Goal: Information Seeking & Learning: Learn about a topic

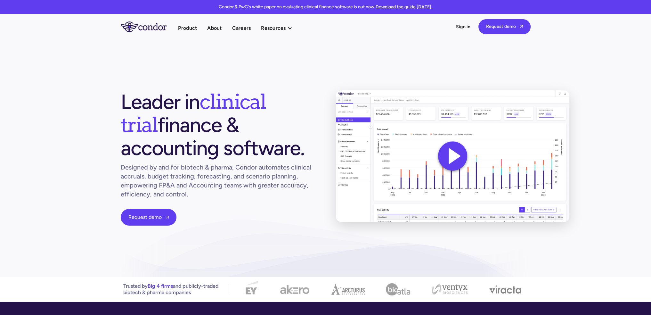
click at [64, 150] on section "Leader in clinical trial finance & accounting software. Designed by and for bio…" at bounding box center [325, 158] width 651 height 238
click at [224, 125] on h1 "Leader in clinical trial finance & accounting software." at bounding box center [218, 124] width 195 height 69
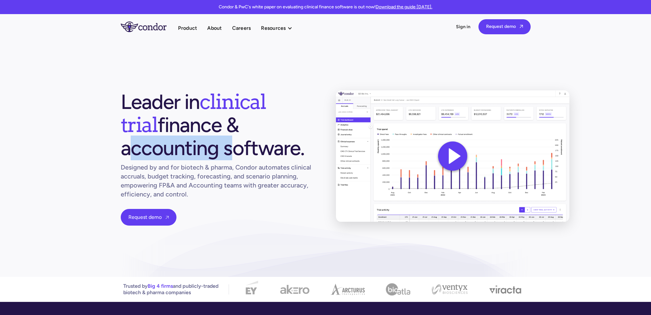
click at [224, 125] on h1 "Leader in clinical trial finance & accounting software." at bounding box center [218, 124] width 195 height 69
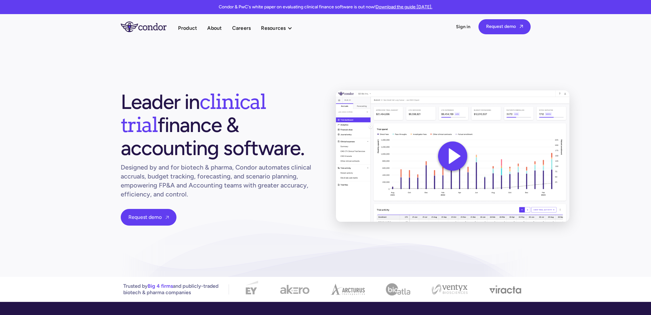
click at [238, 147] on h1 "Leader in clinical trial finance & accounting software." at bounding box center [218, 124] width 195 height 69
click at [200, 176] on h1 "Designed by and for biotech & pharma, Condor automates clinical accruals, budge…" at bounding box center [218, 181] width 195 height 36
click at [223, 178] on h1 "Designed by and for biotech & pharma, Condor automates clinical accruals, budge…" at bounding box center [218, 181] width 195 height 36
click at [452, 151] on img at bounding box center [453, 156] width 240 height 135
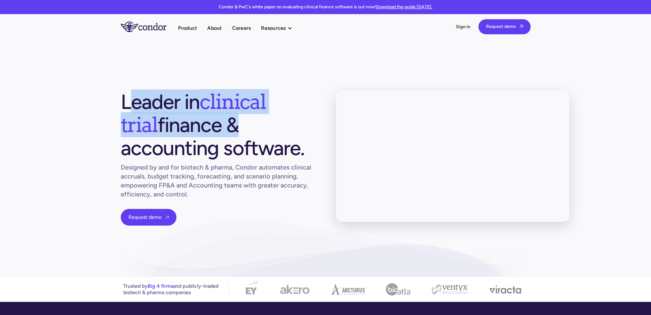
drag, startPoint x: 126, startPoint y: 101, endPoint x: 220, endPoint y: 127, distance: 97.9
click at [193, 119] on h1 "Leader in clinical trial finance & accounting software." at bounding box center [218, 124] width 195 height 69
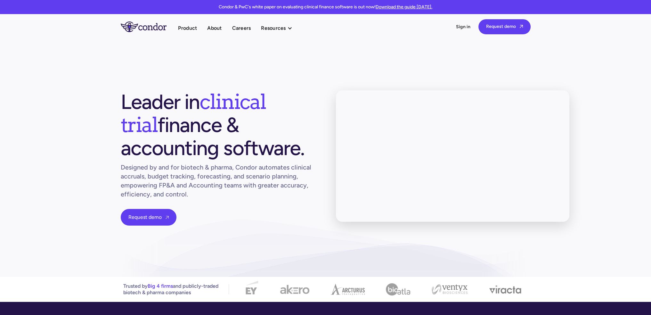
click at [236, 143] on h1 "Leader in clinical trial finance & accounting software." at bounding box center [218, 124] width 195 height 69
click at [277, 50] on link "Case studies" at bounding box center [296, 51] width 70 height 11
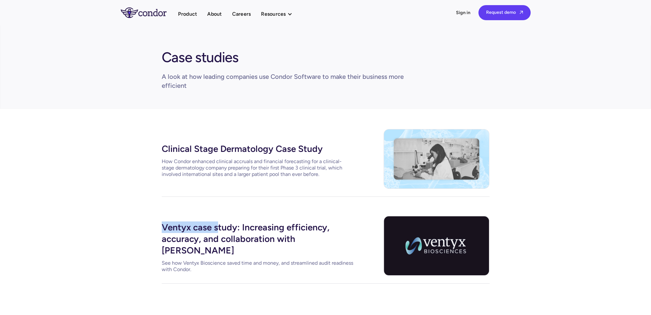
drag, startPoint x: 161, startPoint y: 233, endPoint x: 218, endPoint y: 236, distance: 57.4
click at [218, 236] on div "Clinical Stage Dermatology Case Study How Condor enhanced clinical accruals and…" at bounding box center [325, 206] width 651 height 194
click at [112, 216] on div "Clinical Stage Dermatology Case Study How Condor enhanced clinical accruals and…" at bounding box center [325, 206] width 651 height 194
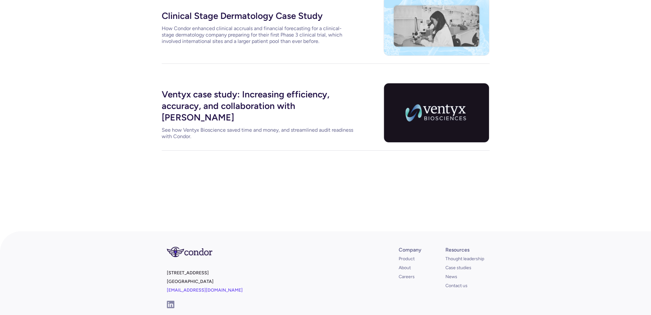
scroll to position [217, 0]
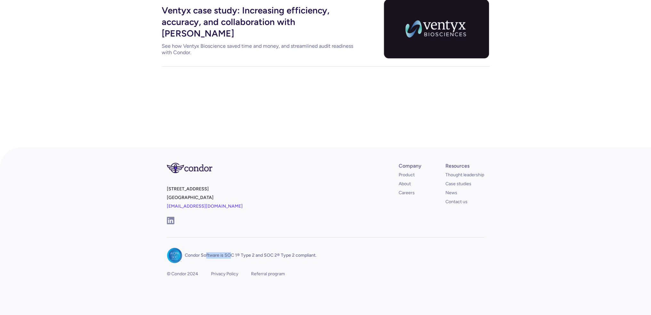
drag, startPoint x: 206, startPoint y: 255, endPoint x: 269, endPoint y: 255, distance: 62.8
click at [254, 253] on p "Condor Software is SOC 1® Type 2 and SOC 2® Type 2 compliant." at bounding box center [251, 255] width 132 height 6
click at [355, 261] on div "Condor Software is SOC 1® Type 2 and SOC 2® Type 2 compliant. © Condor 2024 Pri…" at bounding box center [326, 276] width 318 height 79
drag, startPoint x: 178, startPoint y: 196, endPoint x: 205, endPoint y: 198, distance: 26.6
click at [205, 198] on div "[STREET_ADDRESS] [EMAIL_ADDRESS][DOMAIN_NAME] Company Product About Careers Res…" at bounding box center [326, 231] width 328 height 168
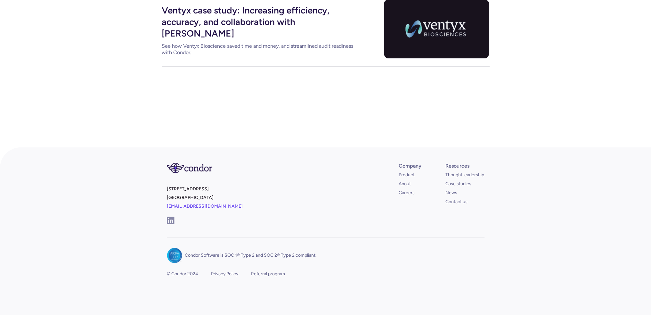
click at [221, 189] on p "[STREET_ADDRESS] [EMAIL_ADDRESS][DOMAIN_NAME]" at bounding box center [245, 200] width 156 height 31
drag, startPoint x: 372, startPoint y: 210, endPoint x: 408, endPoint y: 191, distance: 40.1
click at [373, 210] on div "401 West A St, Suite 200 San Diego, CA 92101 info@condorsoftware.com Company Pr…" at bounding box center [326, 192] width 318 height 90
click at [408, 181] on link "About" at bounding box center [405, 184] width 12 height 6
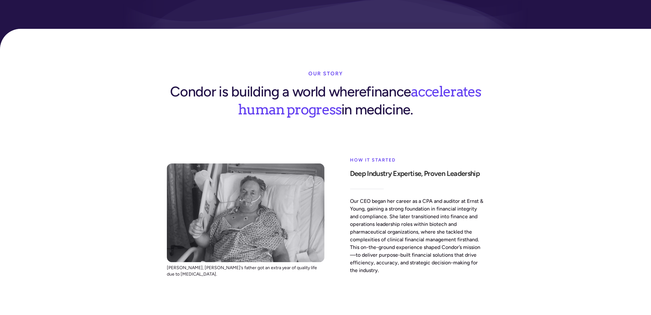
click at [405, 197] on p "Our CEO began her career as a CPA and auditor at Ernst & Young, gaining a stron…" at bounding box center [417, 235] width 135 height 77
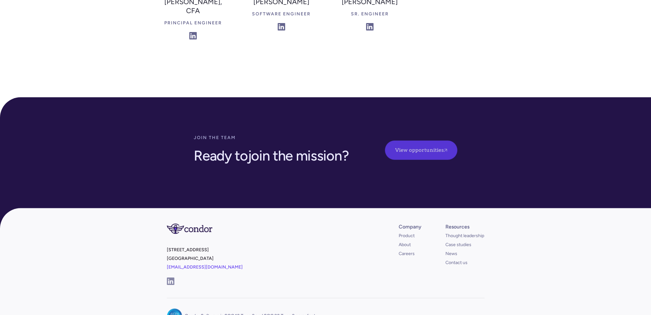
scroll to position [1801, 0]
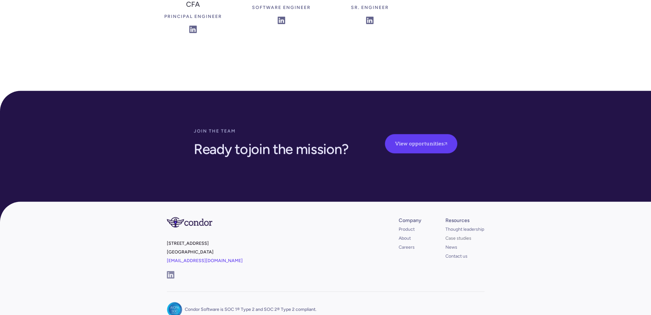
click at [456, 235] on link "Case studies" at bounding box center [459, 238] width 26 height 6
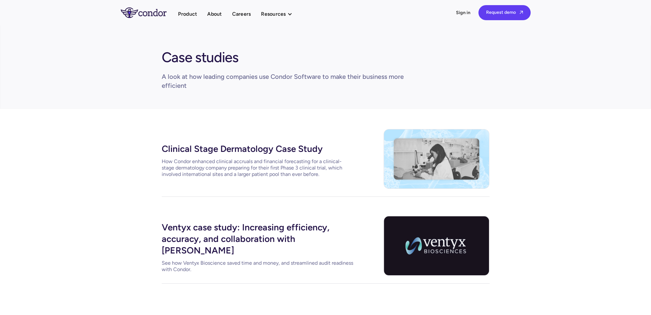
click at [306, 235] on div "Ventyx case study: Increasing efficiency, accuracy, and collaboration with Cond…" at bounding box center [258, 238] width 192 height 38
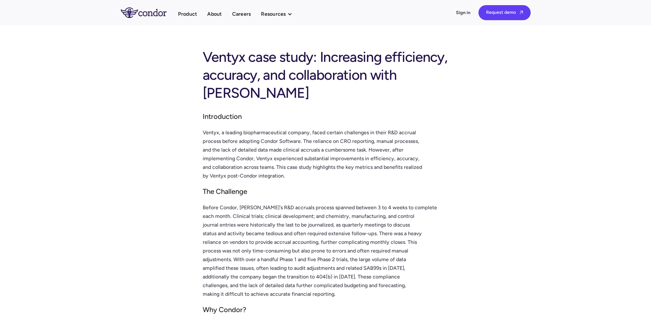
click at [301, 203] on p "Before Condor, Ventyx's R&D accruals process spanned between 3 to 4 weeks to co…" at bounding box center [326, 250] width 246 height 95
click at [183, 11] on link "Product" at bounding box center [187, 14] width 19 height 9
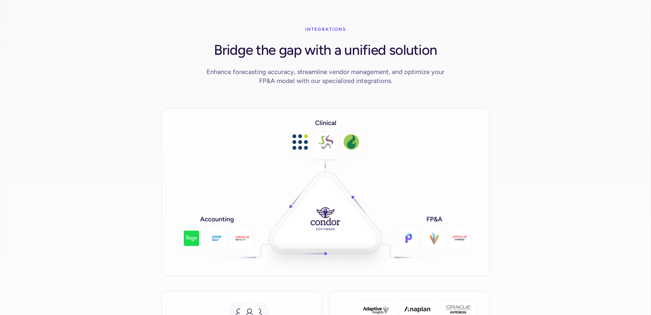
scroll to position [961, 0]
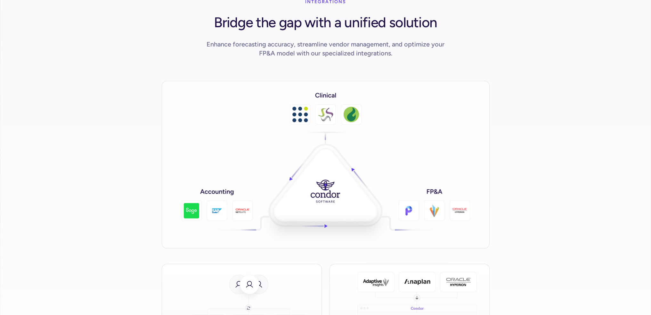
click at [301, 101] on img at bounding box center [326, 165] width 328 height 168
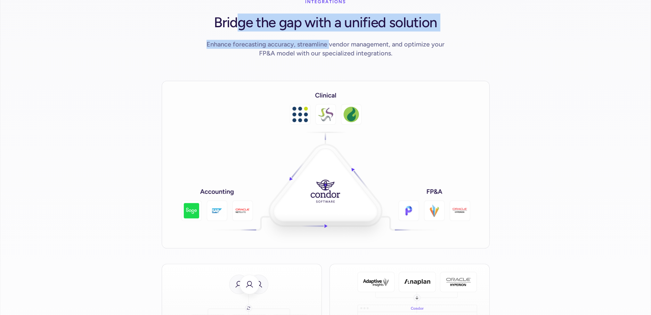
drag, startPoint x: 255, startPoint y: 11, endPoint x: 330, endPoint y: 31, distance: 77.6
click at [330, 31] on div "INTEGRATIONS Bridge the gap with a unified solution Enhance forecasting accurac…" at bounding box center [326, 31] width 328 height 70
click at [249, 40] on div "Enhance forecasting accuracy, streamline vendor management, and optimize your F…" at bounding box center [326, 49] width 246 height 18
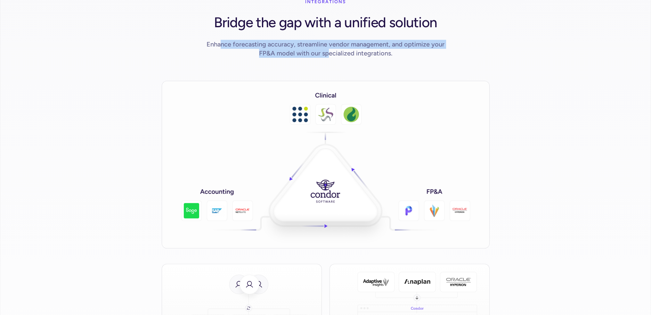
drag, startPoint x: 222, startPoint y: 33, endPoint x: 328, endPoint y: 50, distance: 107.1
click at [327, 50] on div "INTEGRATIONS Bridge the gap with a unified solution Enhance forecasting accurac…" at bounding box center [326, 31] width 328 height 70
click at [307, 136] on img at bounding box center [326, 165] width 328 height 168
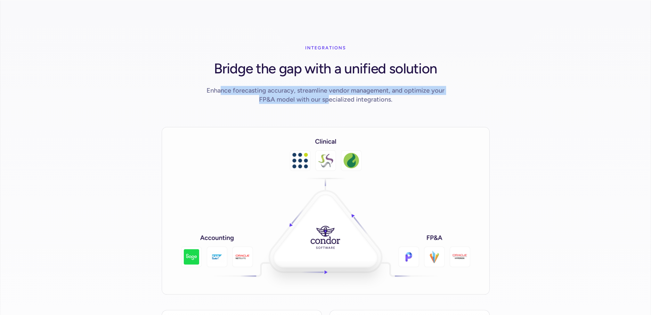
scroll to position [897, 0]
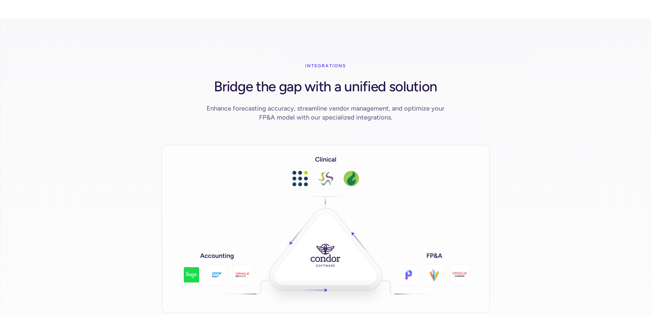
click at [317, 60] on div "INTEGRATIONS" at bounding box center [325, 66] width 41 height 13
click at [305, 78] on h1 "Bridge the gap with a unified solution" at bounding box center [325, 85] width 223 height 21
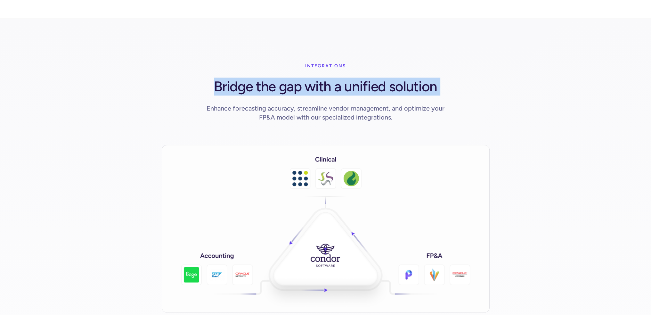
click at [304, 78] on h1 "Bridge the gap with a unified solution" at bounding box center [325, 85] width 223 height 21
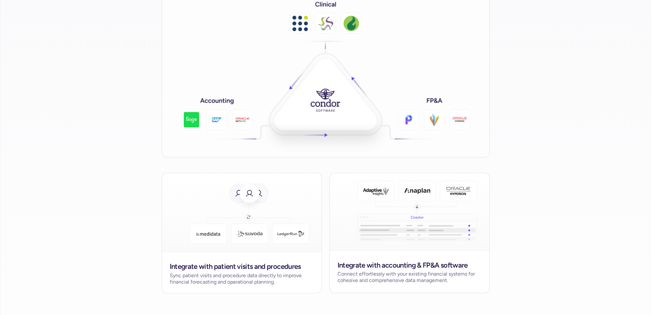
scroll to position [1089, 0]
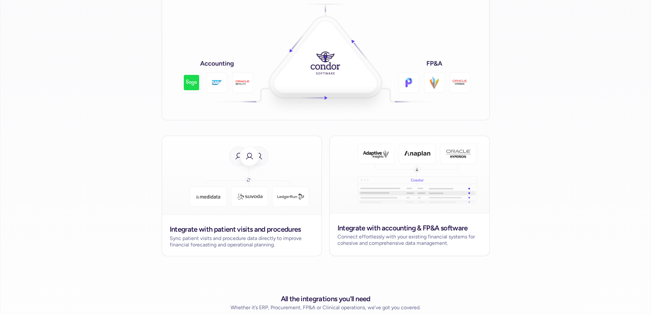
click at [210, 188] on img at bounding box center [249, 175] width 175 height 79
click at [222, 235] on div "Sync patient visits and procedure data directly to improve financial forecastin…" at bounding box center [242, 241] width 144 height 13
drag, startPoint x: 172, startPoint y: 229, endPoint x: 258, endPoint y: 239, distance: 86.8
click at [258, 239] on div "Integrate with patient visits and procedures Sync patient visits and procedure …" at bounding box center [242, 234] width 160 height 41
click at [417, 234] on div "Connect effortlessly with your existing financial systems for cohesive and comp…" at bounding box center [410, 240] width 144 height 13
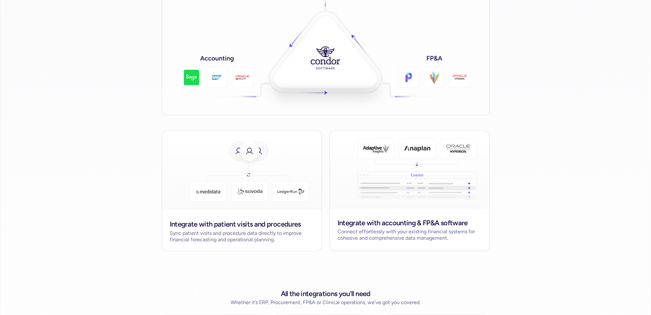
scroll to position [1186, 0]
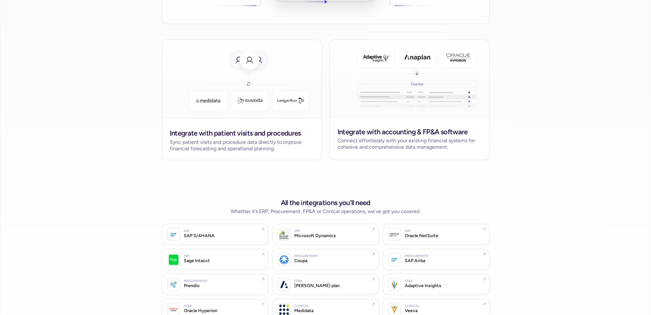
click at [256, 173] on section "INTEGRATIONS Bridge the gap with a unified solution Enhance forecasting accurac…" at bounding box center [325, 58] width 651 height 657
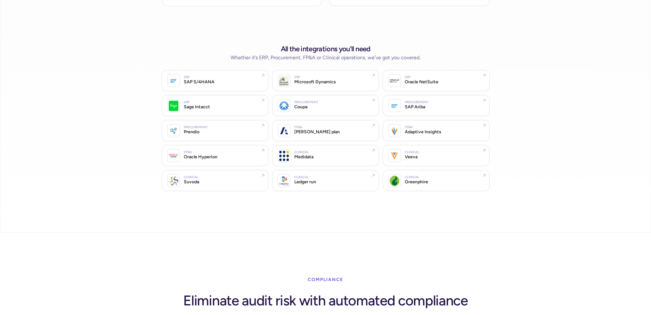
scroll to position [1346, 0]
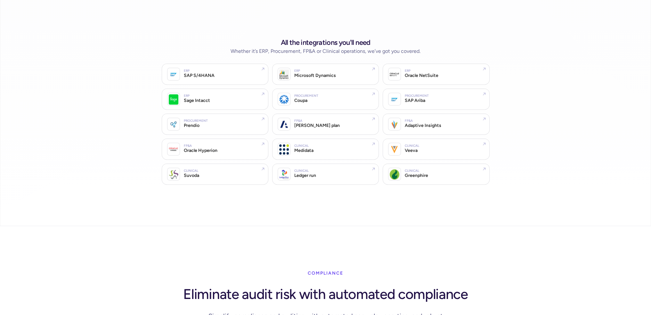
click at [367, 144] on div "Clinical Medidata" at bounding box center [333, 149] width 79 height 10
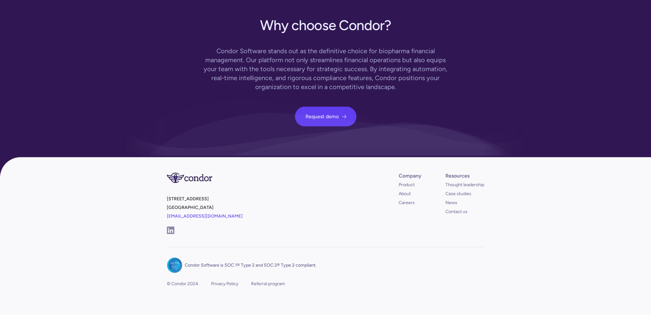
scroll to position [1850, 0]
click at [306, 211] on p "[STREET_ADDRESS] [EMAIL_ADDRESS][DOMAIN_NAME]" at bounding box center [245, 209] width 156 height 31
click at [170, 227] on img at bounding box center [170, 230] width 7 height 7
click at [318, 194] on p "[STREET_ADDRESS] [EMAIL_ADDRESS][DOMAIN_NAME]" at bounding box center [245, 209] width 156 height 31
click at [547, 182] on footer "[STREET_ADDRESS] [EMAIL_ADDRESS][DOMAIN_NAME] Company Product About Careers Res…" at bounding box center [325, 241] width 651 height 168
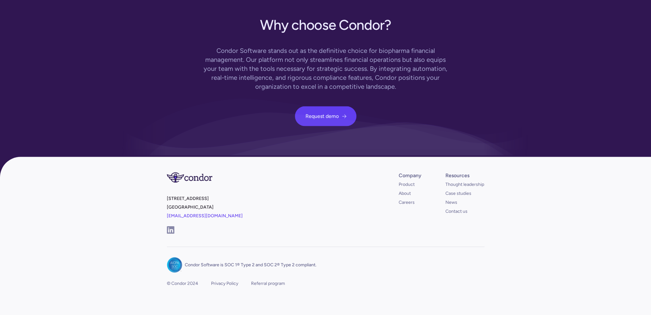
click at [547, 183] on footer "[STREET_ADDRESS] [EMAIL_ADDRESS][DOMAIN_NAME] Company Product About Careers Res…" at bounding box center [325, 241] width 651 height 168
click at [550, 185] on footer "[STREET_ADDRESS] [EMAIL_ADDRESS][DOMAIN_NAME] Company Product About Careers Res…" at bounding box center [325, 241] width 651 height 168
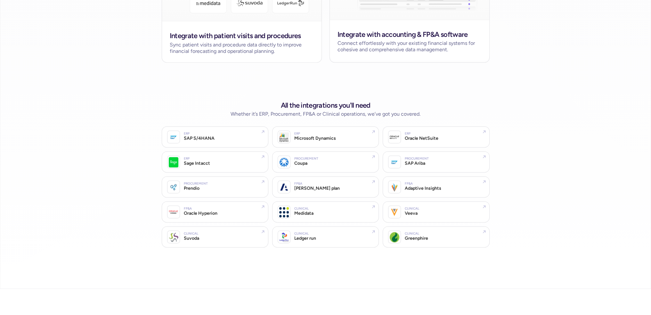
scroll to position [1242, 0]
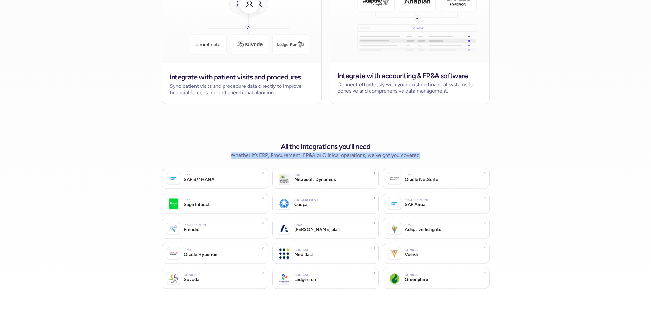
drag, startPoint x: 232, startPoint y: 146, endPoint x: 431, endPoint y: 143, distance: 199.0
click at [431, 143] on div "All the integrations you'll need Whether it’s ERP, Procurement, FP&A or Clinica…" at bounding box center [326, 214] width 328 height 149
click at [159, 124] on section "INTEGRATIONS Bridge the gap with a unified solution Enhance forecasting accurac…" at bounding box center [325, 2] width 651 height 657
click at [154, 130] on section "INTEGRATIONS Bridge the gap with a unified solution Enhance forecasting accurac…" at bounding box center [325, 2] width 651 height 657
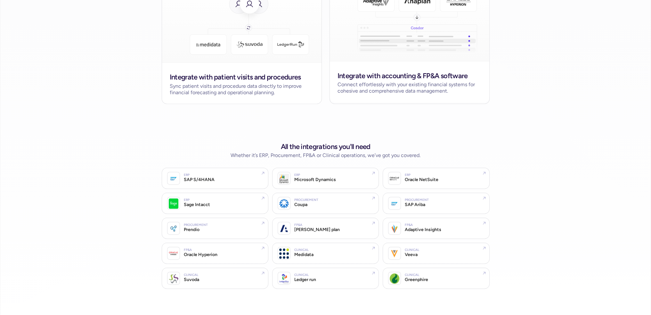
click at [212, 127] on section "INTEGRATIONS Bridge the gap with a unified solution Enhance forecasting accurac…" at bounding box center [325, 2] width 651 height 657
click at [199, 119] on section "INTEGRATIONS Bridge the gap with a unified solution Enhance forecasting accurac…" at bounding box center [325, 2] width 651 height 657
click at [169, 121] on section "INTEGRATIONS Bridge the gap with a unified solution Enhance forecasting accurac…" at bounding box center [325, 2] width 651 height 657
click at [131, 134] on section "INTEGRATIONS Bridge the gap with a unified solution Enhance forecasting accurac…" at bounding box center [325, 2] width 651 height 657
click at [130, 128] on section "INTEGRATIONS Bridge the gap with a unified solution Enhance forecasting accurac…" at bounding box center [325, 2] width 651 height 657
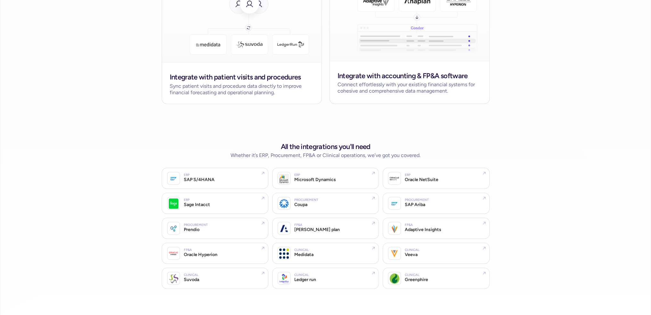
click at [184, 128] on section "INTEGRATIONS Bridge the gap with a unified solution Enhance forecasting accurac…" at bounding box center [325, 2] width 651 height 657
click at [555, 180] on section "INTEGRATIONS Bridge the gap with a unified solution Enhance forecasting accurac…" at bounding box center [325, 2] width 651 height 657
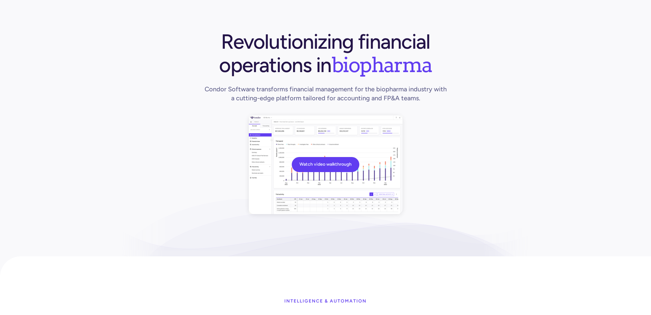
scroll to position [0, 0]
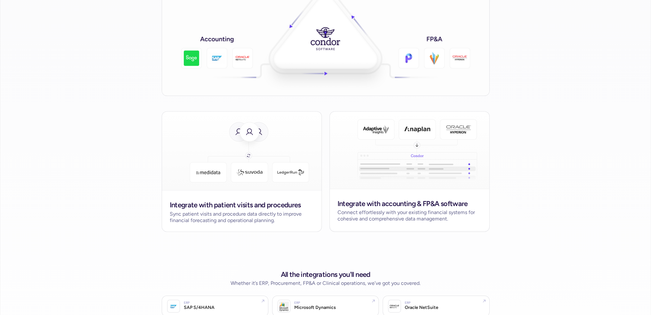
scroll to position [1121, 0]
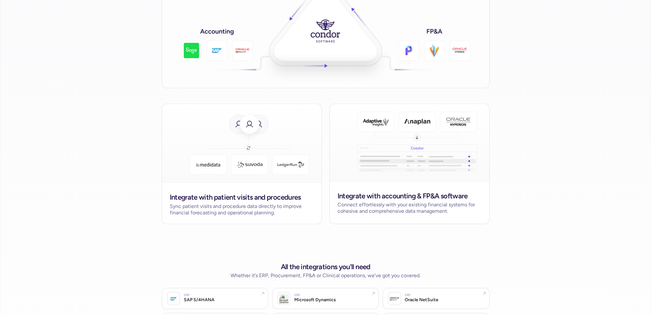
click at [573, 122] on section "INTEGRATIONS Bridge the gap with a unified solution Enhance forecasting accurac…" at bounding box center [325, 122] width 651 height 657
click at [564, 128] on section "INTEGRATIONS Bridge the gap with a unified solution Enhance forecasting accurac…" at bounding box center [325, 122] width 651 height 657
click at [555, 134] on section "INTEGRATIONS Bridge the gap with a unified solution Enhance forecasting accurac…" at bounding box center [325, 122] width 651 height 657
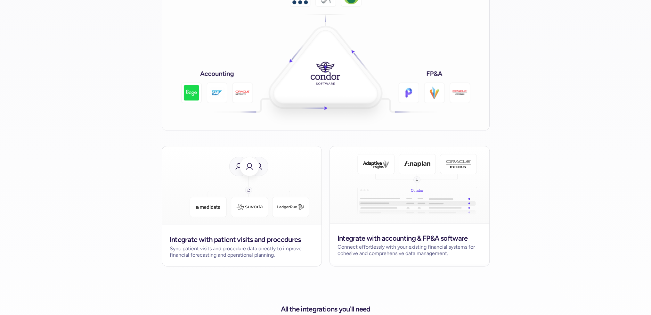
scroll to position [993, 0]
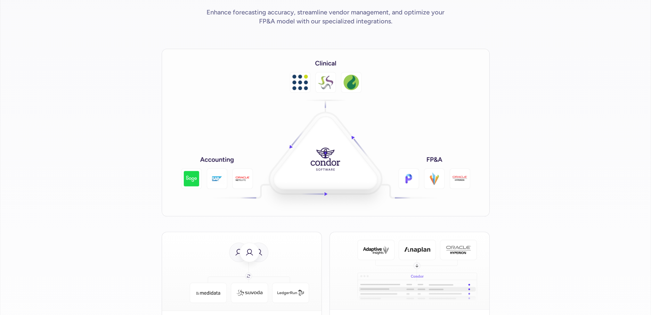
click at [521, 79] on section "INTEGRATIONS Bridge the gap with a unified solution Enhance forecasting accurac…" at bounding box center [325, 250] width 651 height 657
click at [558, 125] on section "INTEGRATIONS Bridge the gap with a unified solution Enhance forecasting accurac…" at bounding box center [325, 250] width 651 height 657
click at [558, 123] on section "INTEGRATIONS Bridge the gap with a unified solution Enhance forecasting accurac…" at bounding box center [325, 250] width 651 height 657
click at [508, 103] on section "INTEGRATIONS Bridge the gap with a unified solution Enhance forecasting accurac…" at bounding box center [325, 250] width 651 height 657
click at [525, 93] on section "INTEGRATIONS Bridge the gap with a unified solution Enhance forecasting accurac…" at bounding box center [325, 250] width 651 height 657
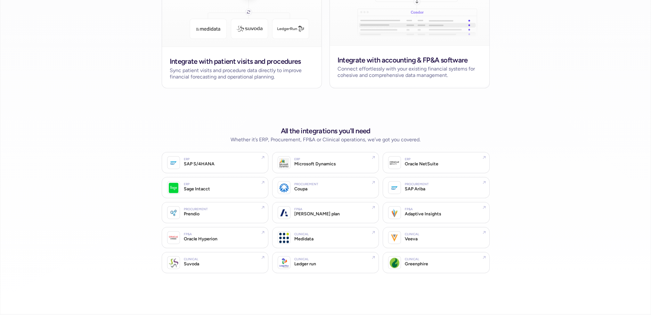
scroll to position [1346, 0]
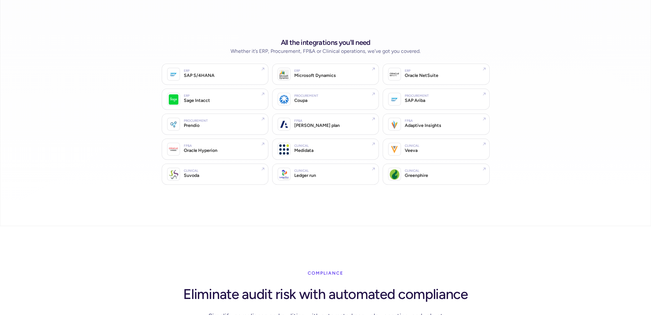
drag, startPoint x: 565, startPoint y: 82, endPoint x: 578, endPoint y: 1, distance: 82.1
